Goal: Check status: Check status

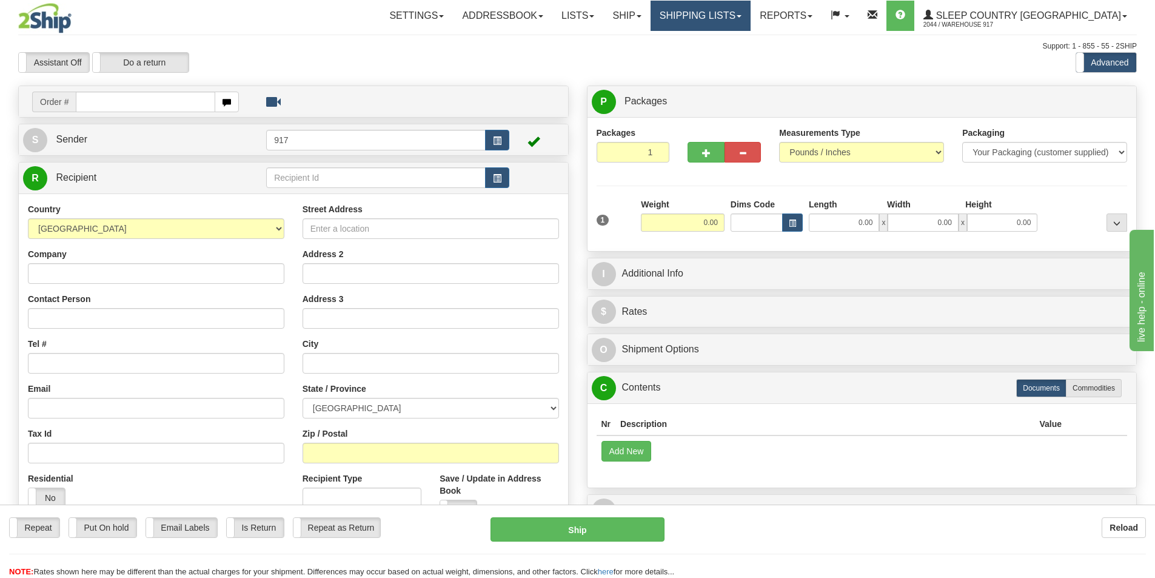
click at [750, 21] on link "Shipping lists" at bounding box center [700, 16] width 100 height 30
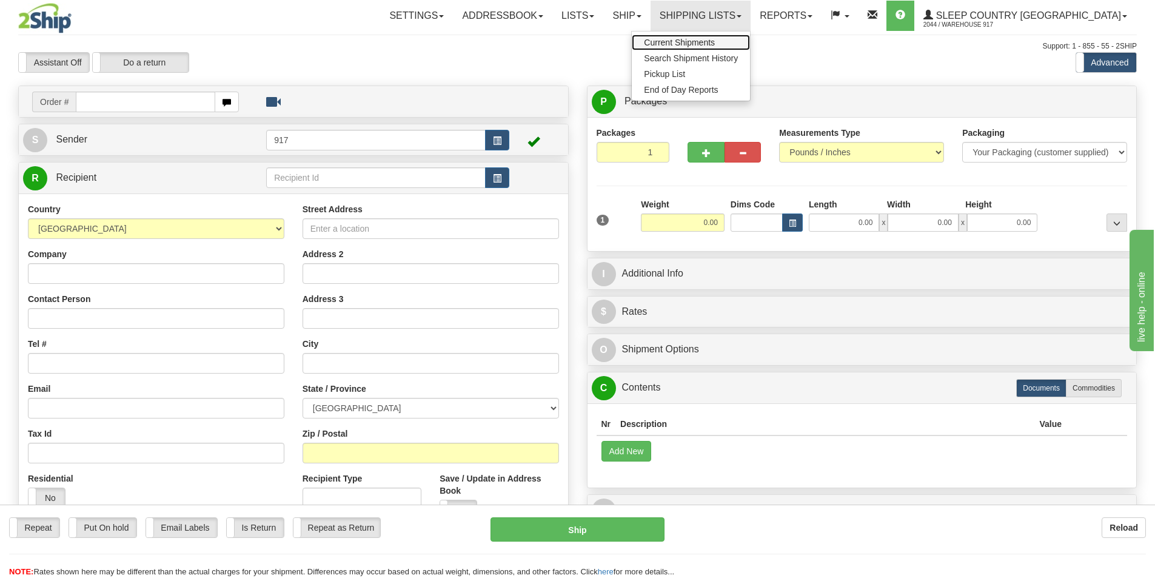
click at [715, 47] on span "Current Shipments" at bounding box center [679, 43] width 71 height 10
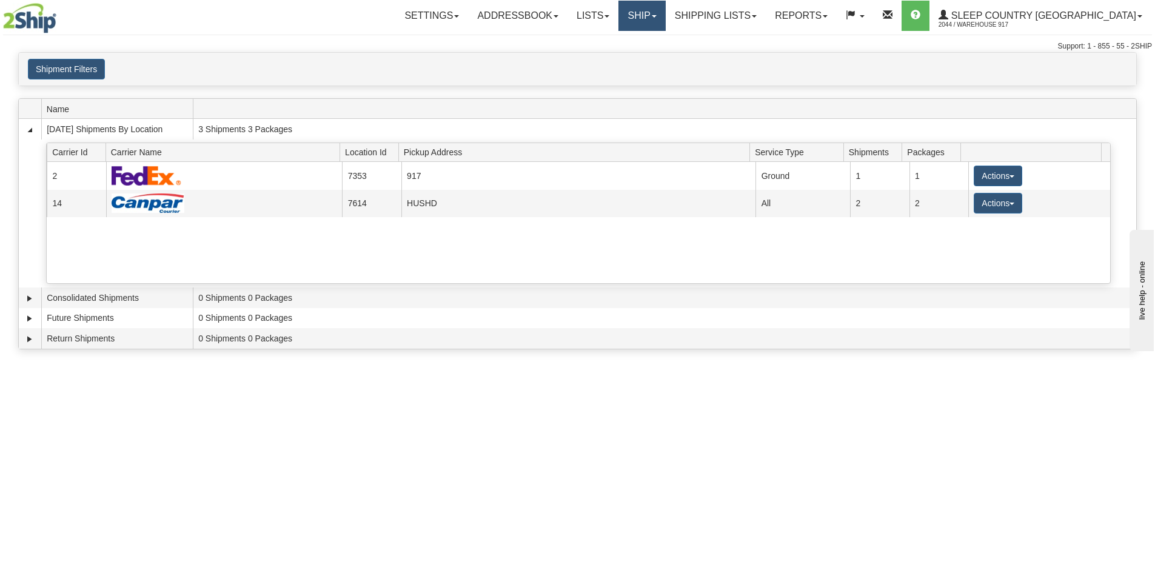
click at [665, 19] on link "Ship" at bounding box center [641, 16] width 47 height 30
click at [653, 61] on span "OnHold / Order Queue" at bounding box center [609, 58] width 85 height 10
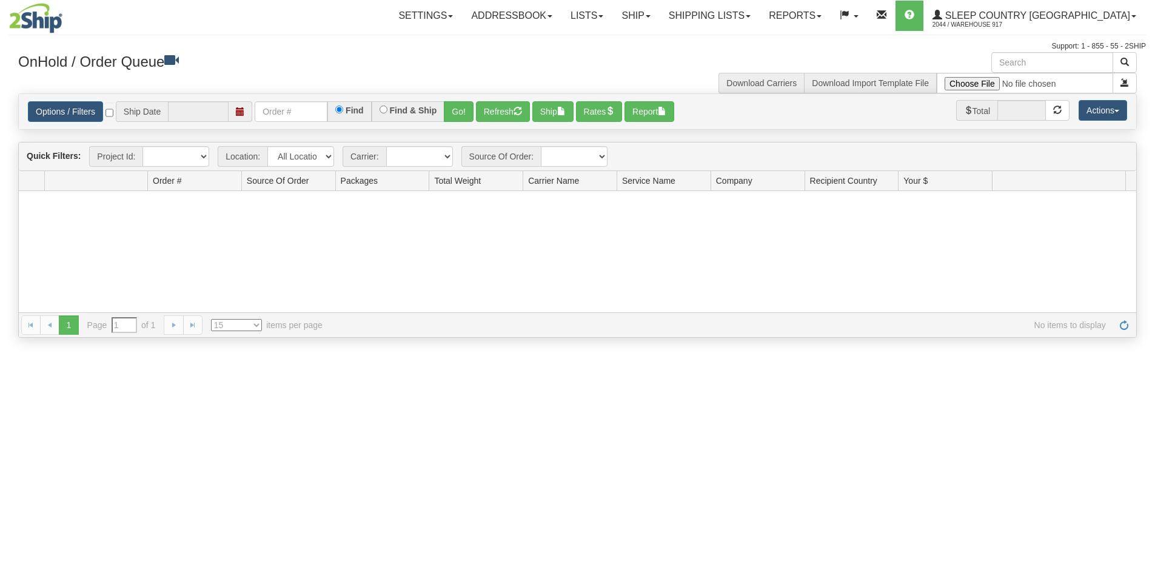
type input "[DATE]"
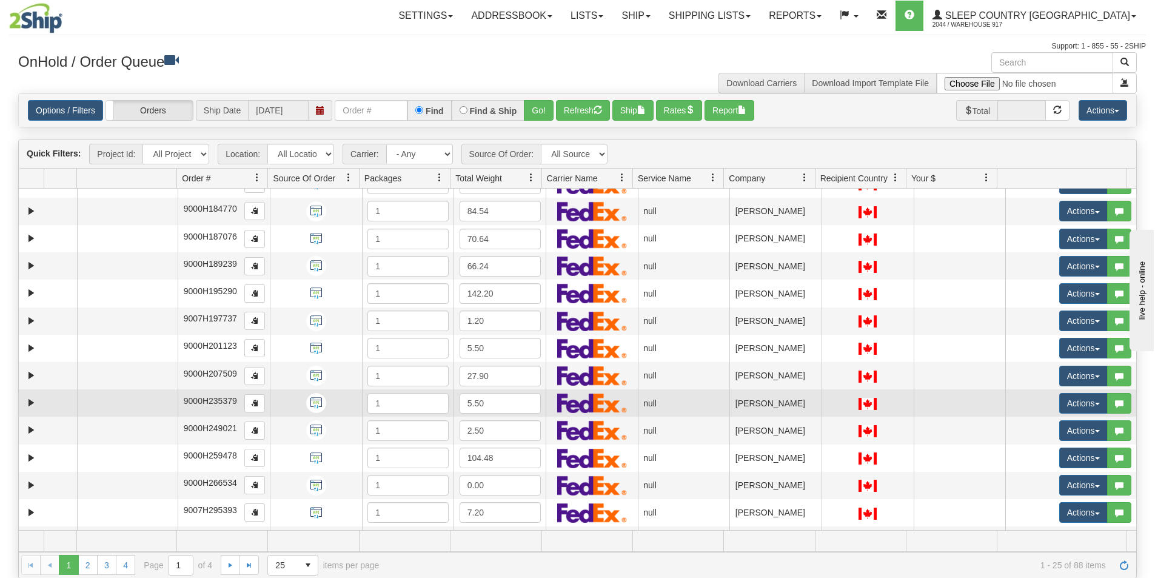
scroll to position [344, 0]
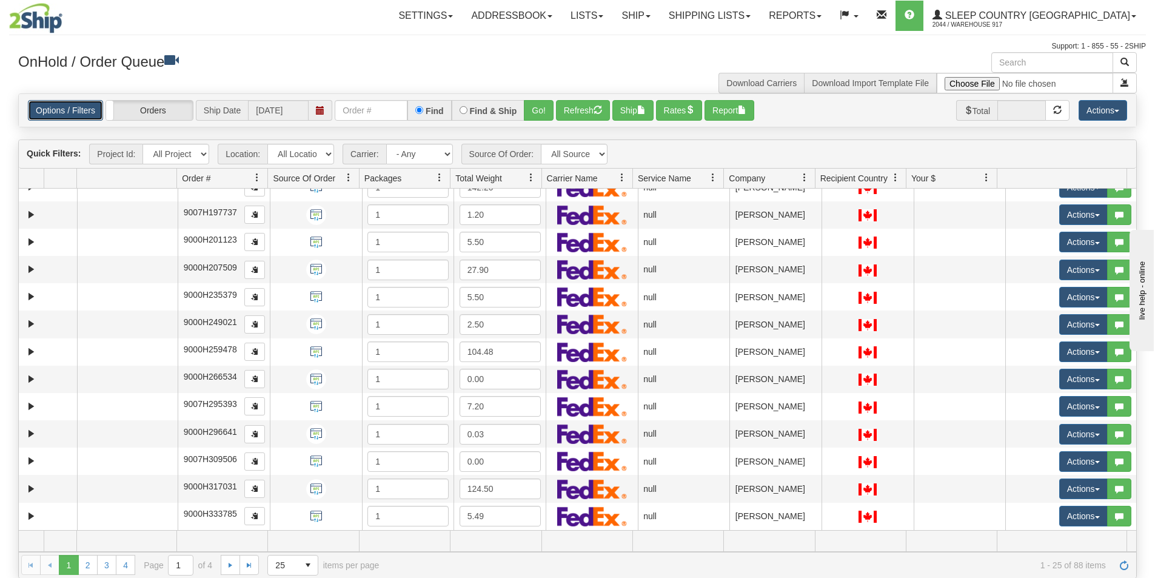
click at [49, 112] on link "Options / Filters" at bounding box center [65, 110] width 75 height 21
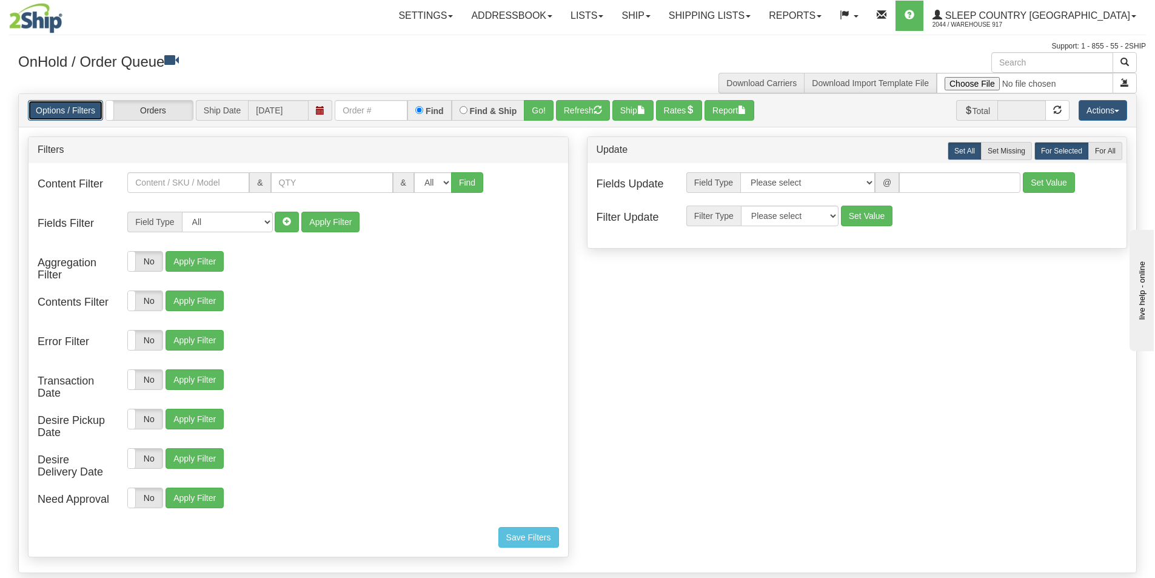
click at [49, 112] on link "Options / Filters" at bounding box center [65, 110] width 75 height 21
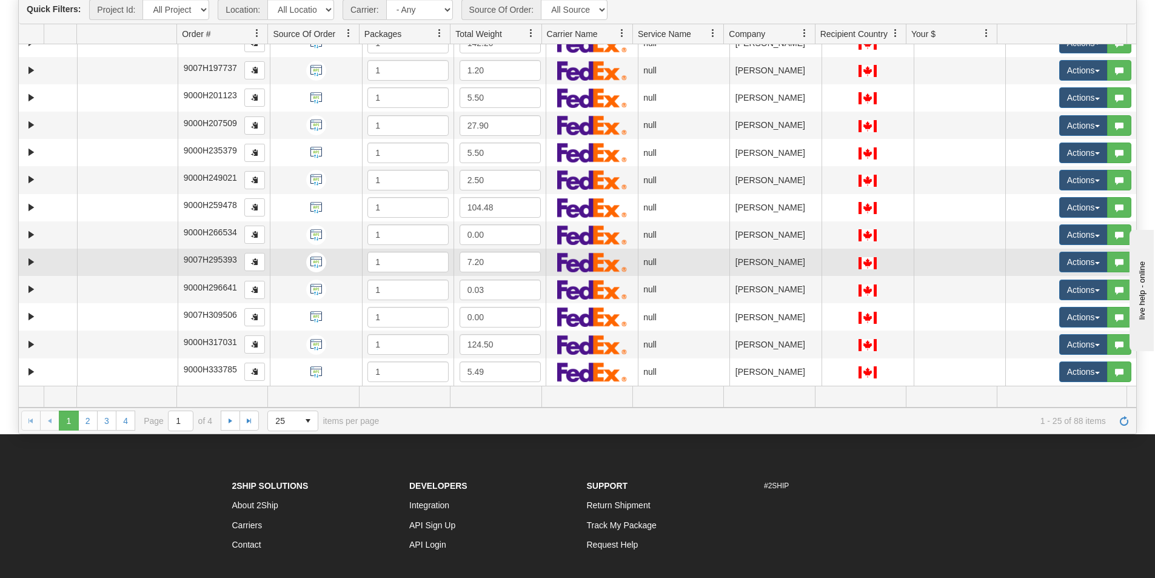
scroll to position [252, 0]
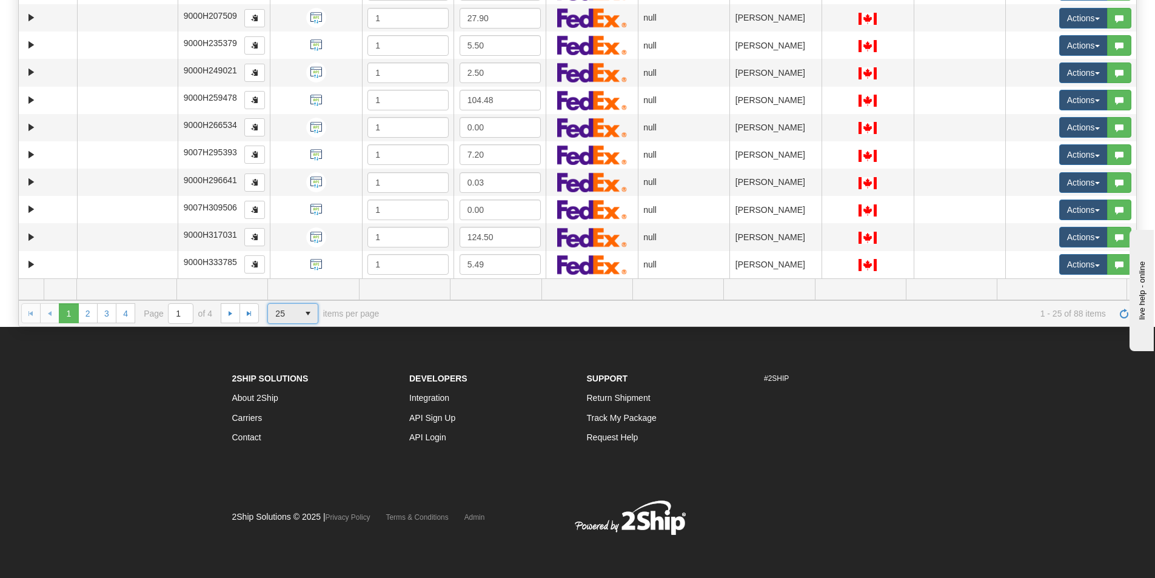
click at [297, 312] on span "25" at bounding box center [283, 313] width 30 height 19
click at [290, 383] on li "100" at bounding box center [293, 383] width 50 height 17
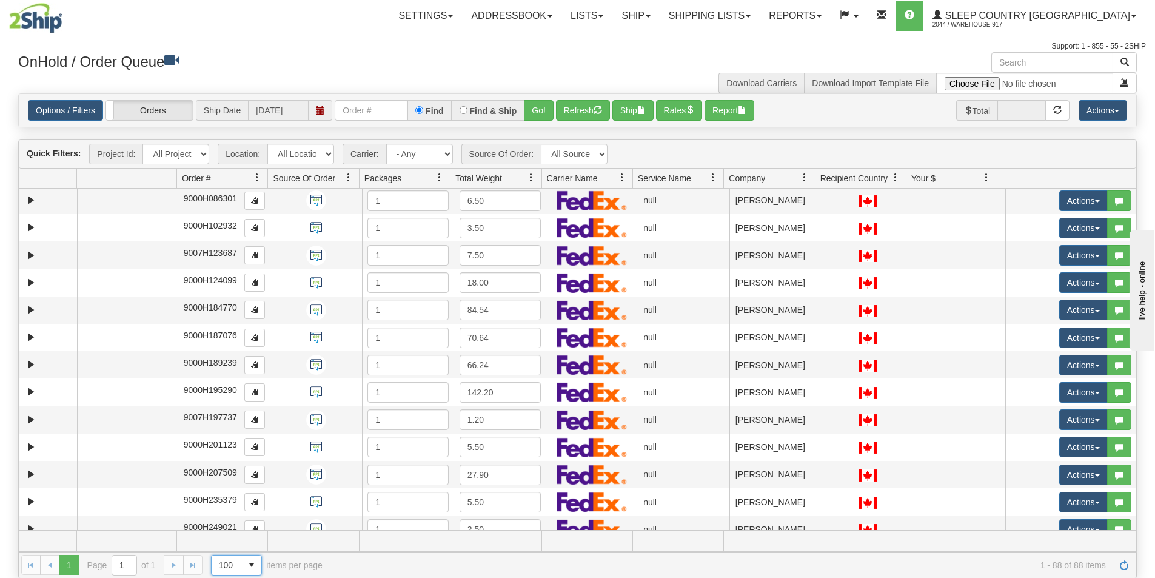
scroll to position [0, 0]
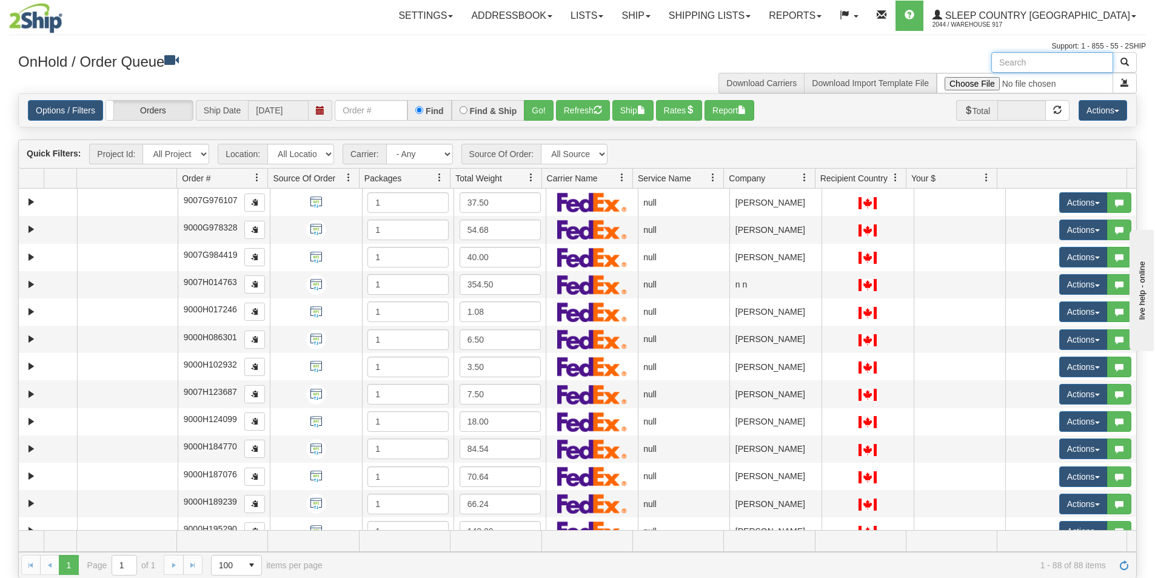
click at [1050, 61] on input "text" at bounding box center [1052, 62] width 122 height 21
type input "Montreal"
